Goal: Information Seeking & Learning: Find specific fact

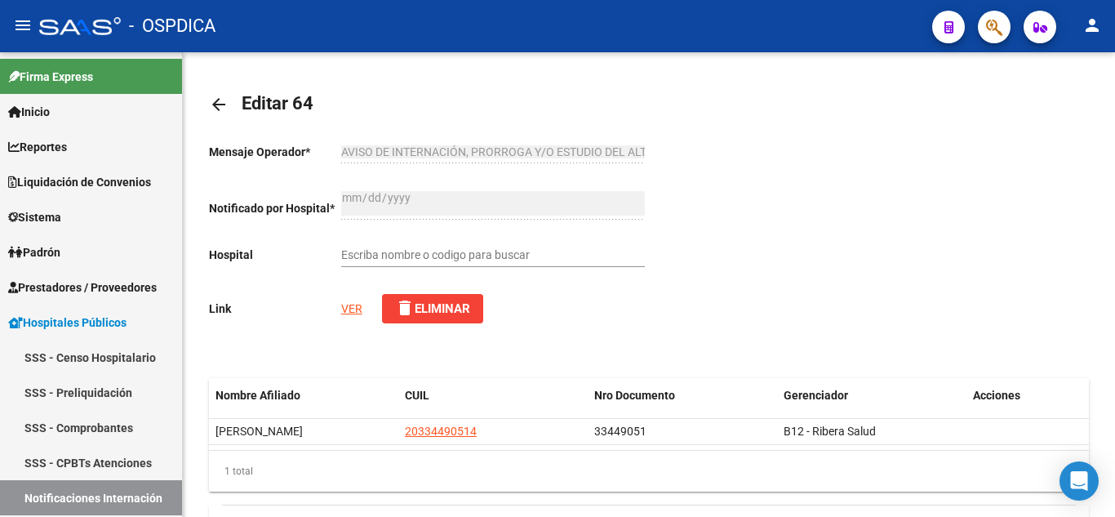
scroll to position [863, 0]
type input "HOSPITAL PROVINCIAL DE ROSARIO"
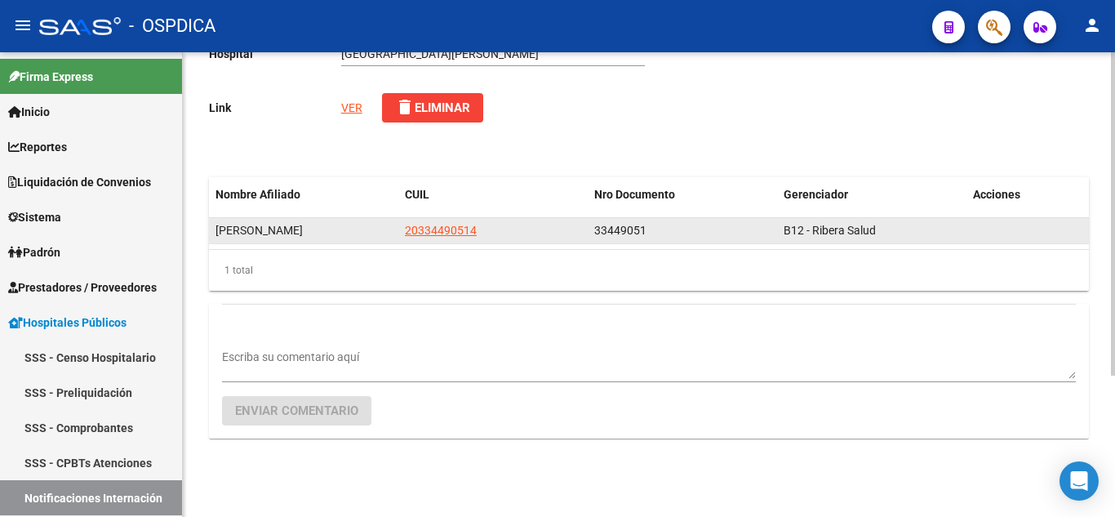
scroll to position [121, 0]
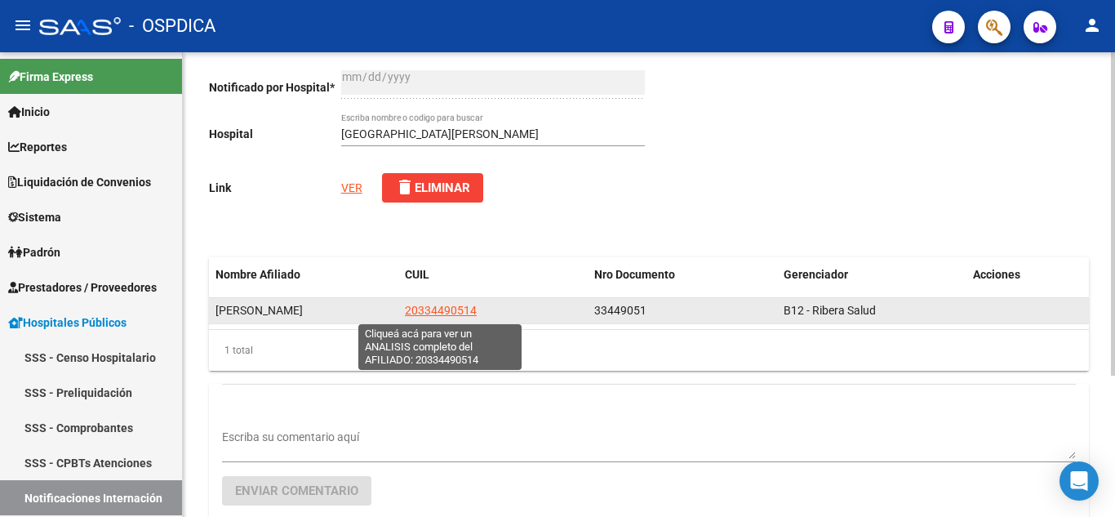
click at [442, 310] on span "20334490514" at bounding box center [441, 310] width 72 height 13
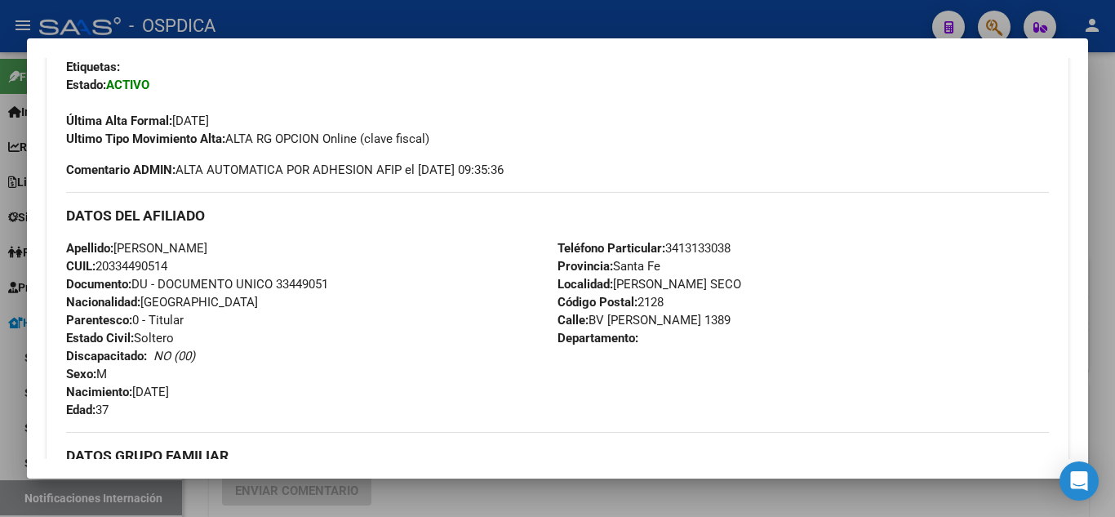
scroll to position [490, 0]
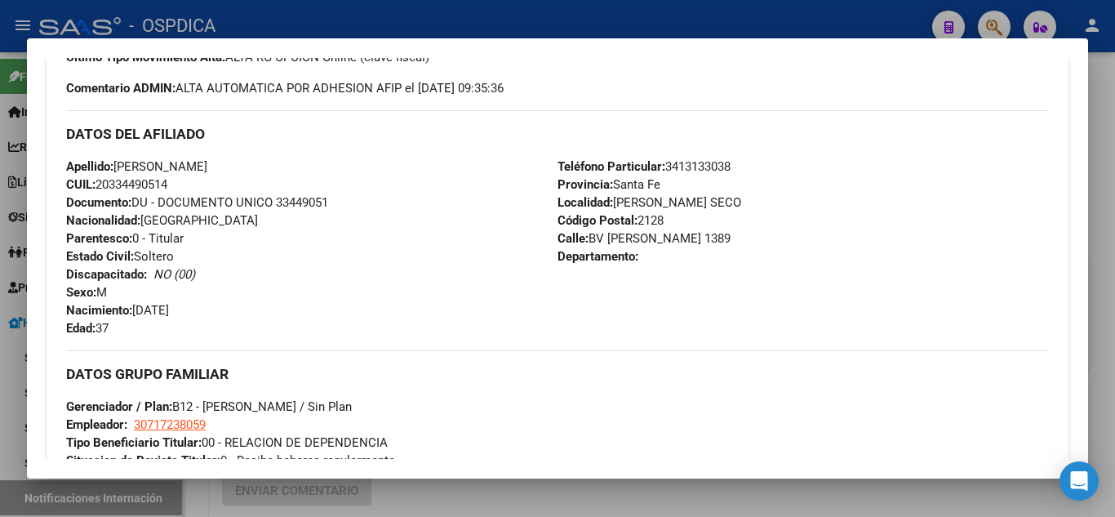
drag, startPoint x: 272, startPoint y: 201, endPoint x: 356, endPoint y: 203, distance: 84.1
type textarea "33449051"
click at [356, 203] on div "Apellido: FERNANDO ALBERTO ROMERO CUIL: 20334490514 Documento: DU - DOCUMENTO U…" at bounding box center [311, 248] width 491 height 180
copy span "33449051"
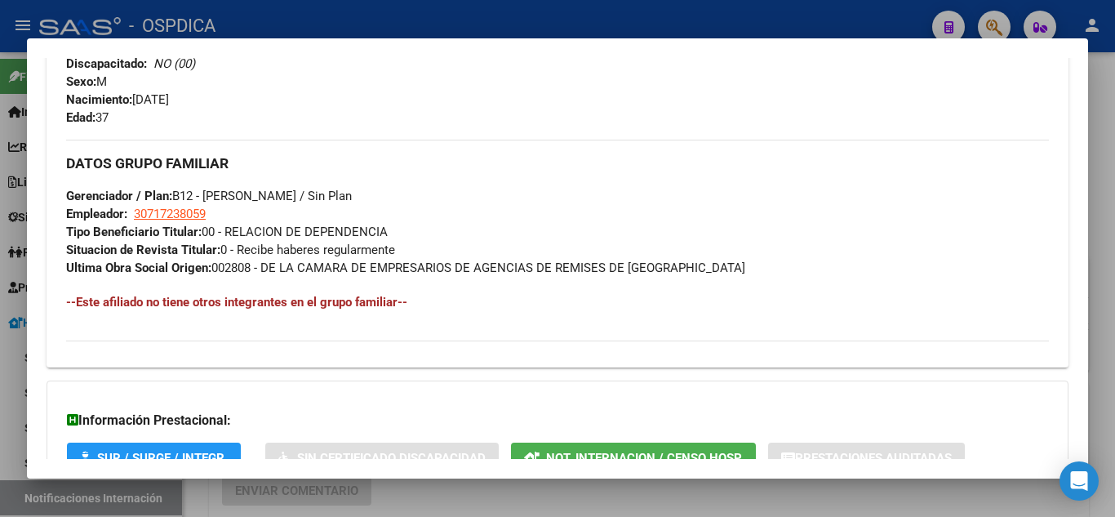
scroll to position [735, 0]
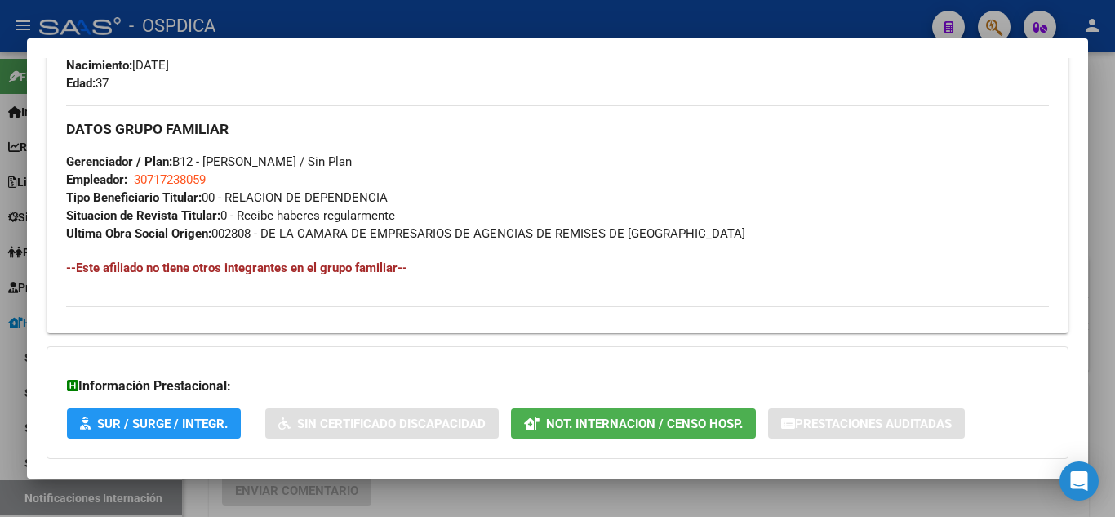
click at [1103, 181] on div at bounding box center [557, 258] width 1115 height 517
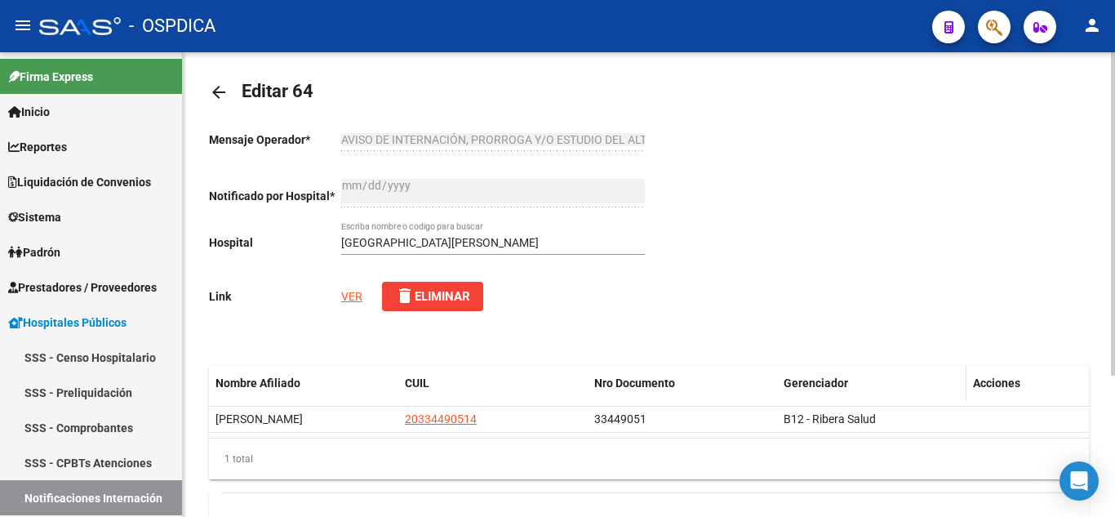
scroll to position [0, 0]
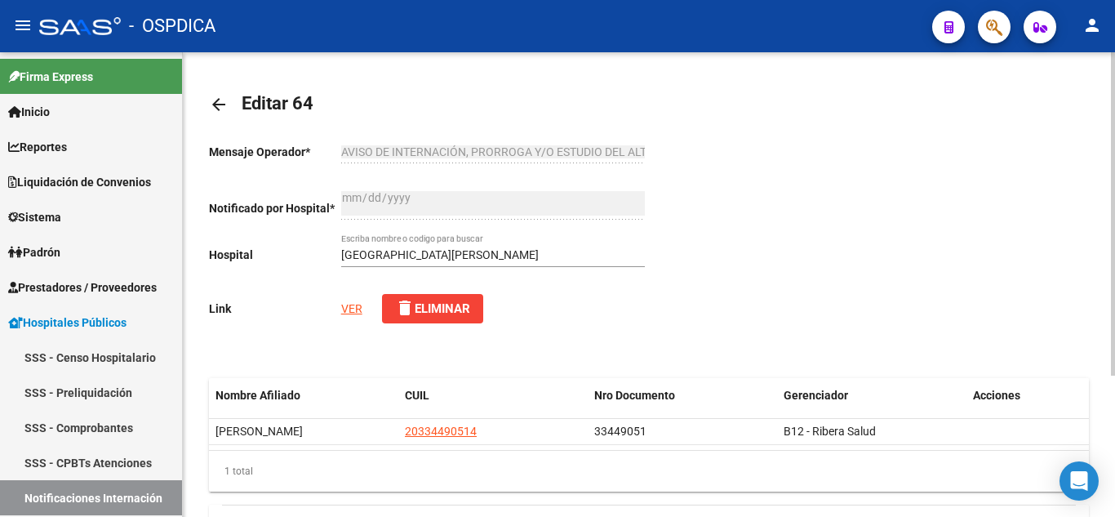
click at [347, 309] on link "VER" at bounding box center [351, 308] width 21 height 13
